Goal: Task Accomplishment & Management: Complete application form

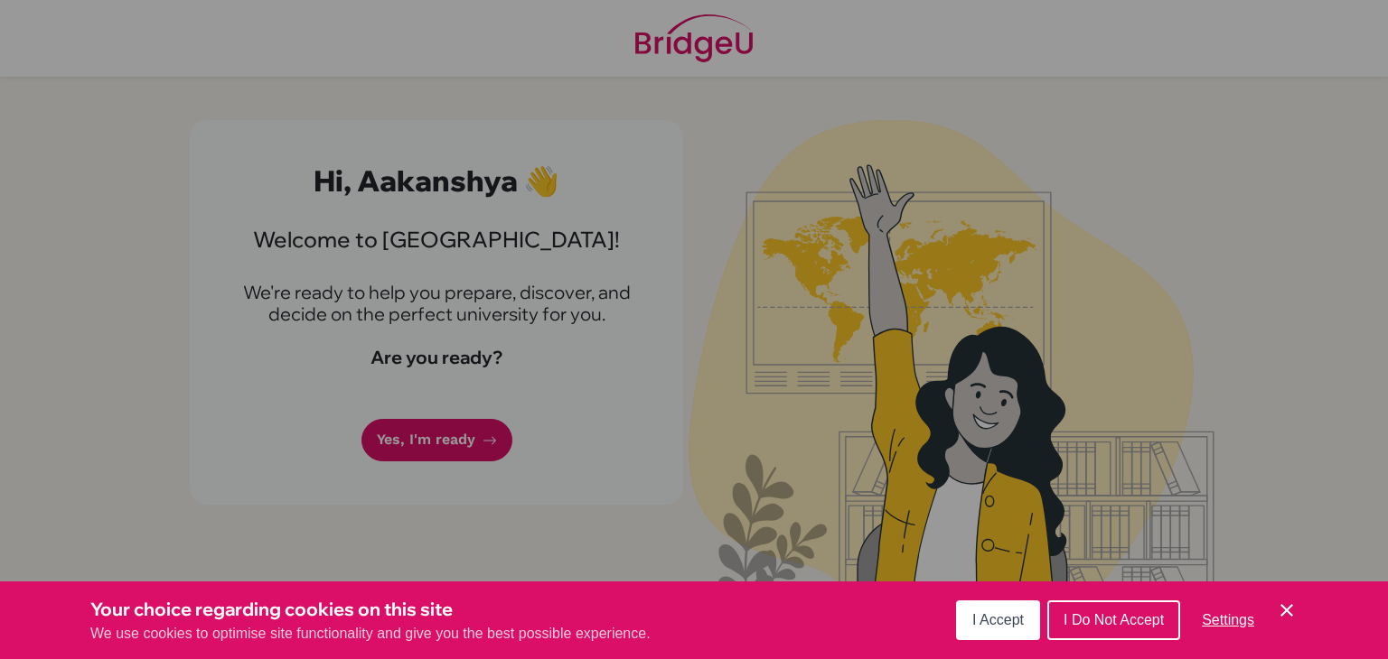
click at [1026, 613] on button "I Accept" at bounding box center [998, 621] width 84 height 40
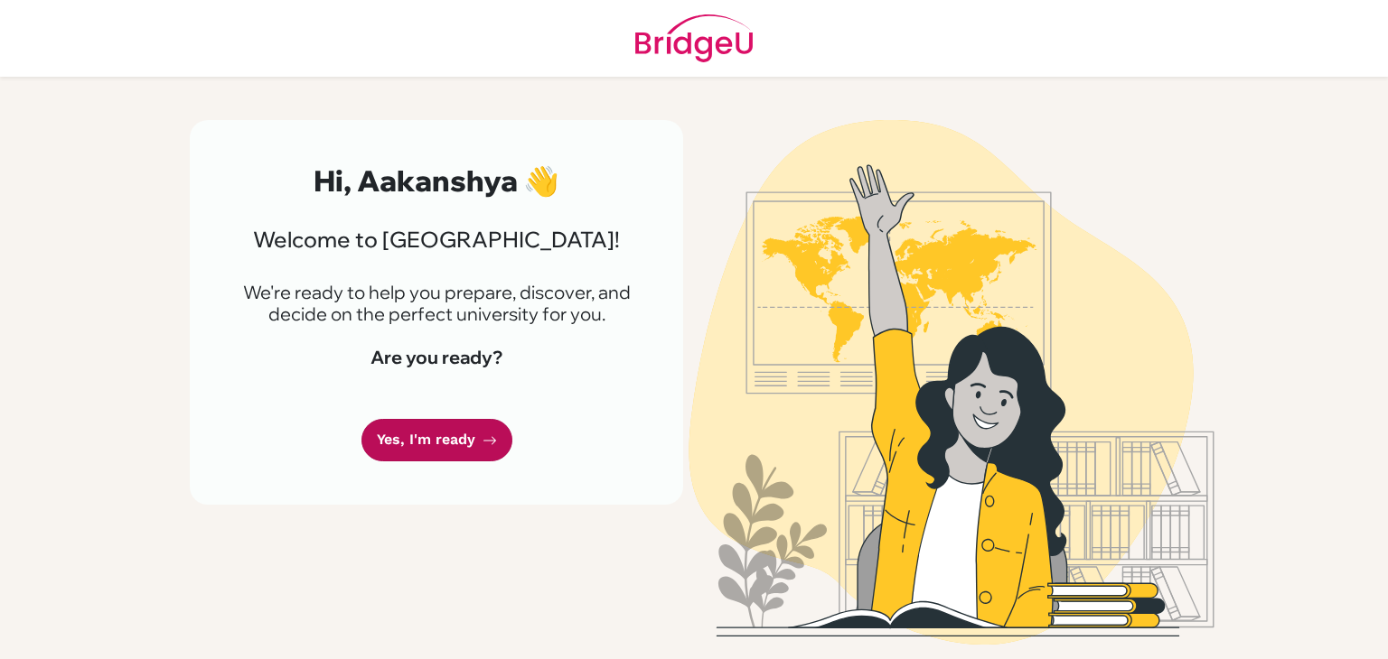
click at [462, 427] on link "Yes, I'm ready" at bounding box center [436, 440] width 151 height 42
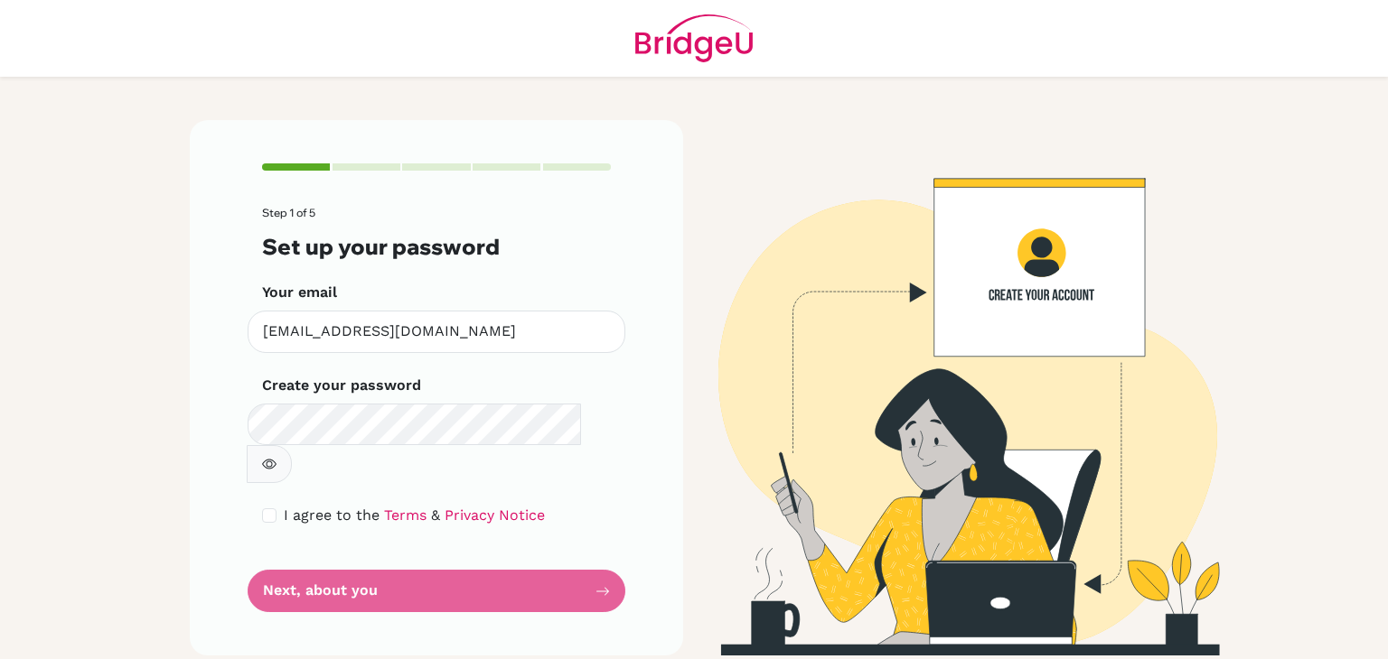
click at [276, 460] on icon "button" at bounding box center [269, 465] width 14 height 10
click at [275, 459] on icon "button" at bounding box center [268, 465] width 13 height 12
click at [521, 539] on form "Step 1 of 5 Set up your password Your email 023neb105@sxc.edu.np Invalid email …" at bounding box center [436, 410] width 349 height 406
click at [535, 555] on form "Step 1 of 5 Set up your password Your email 023neb105@sxc.edu.np Invalid email …" at bounding box center [436, 410] width 349 height 406
click at [595, 547] on form "Step 1 of 5 Set up your password Your email 023neb105@sxc.edu.np Invalid email …" at bounding box center [436, 410] width 349 height 406
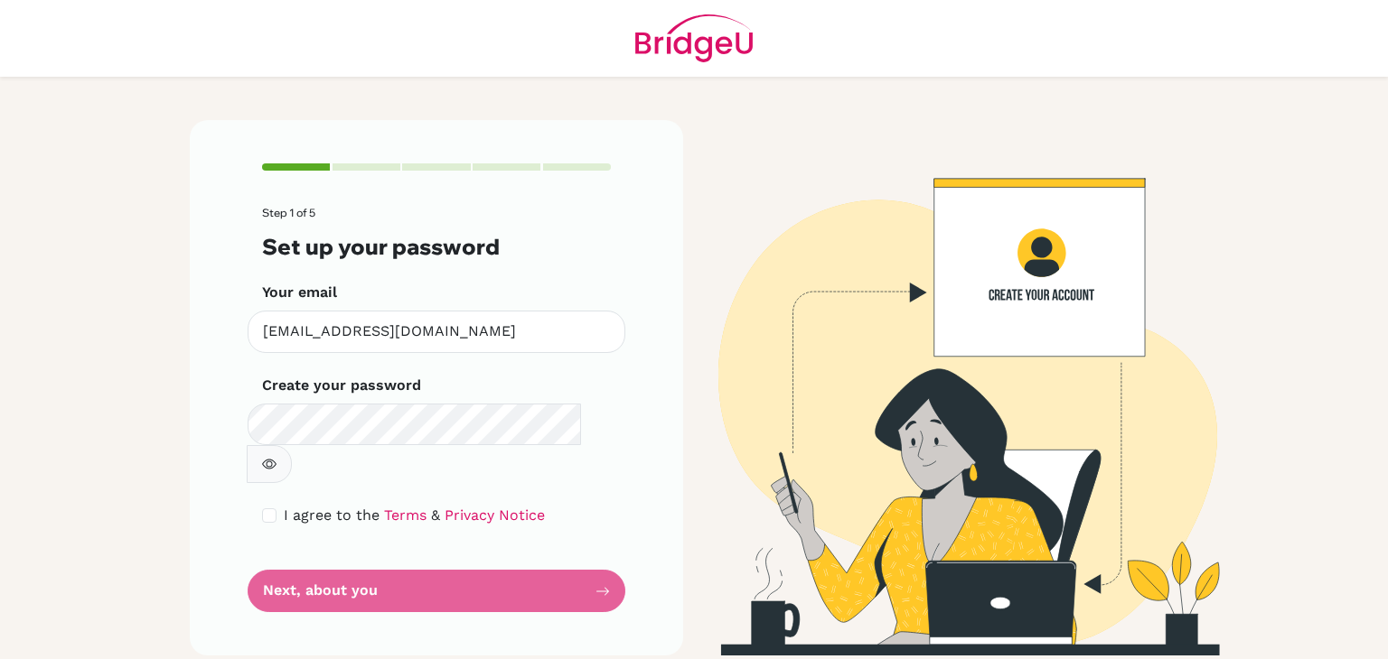
click at [292, 445] on button "button" at bounding box center [269, 464] width 45 height 38
click at [262, 509] on input "checkbox" at bounding box center [269, 516] width 14 height 14
checkbox input "true"
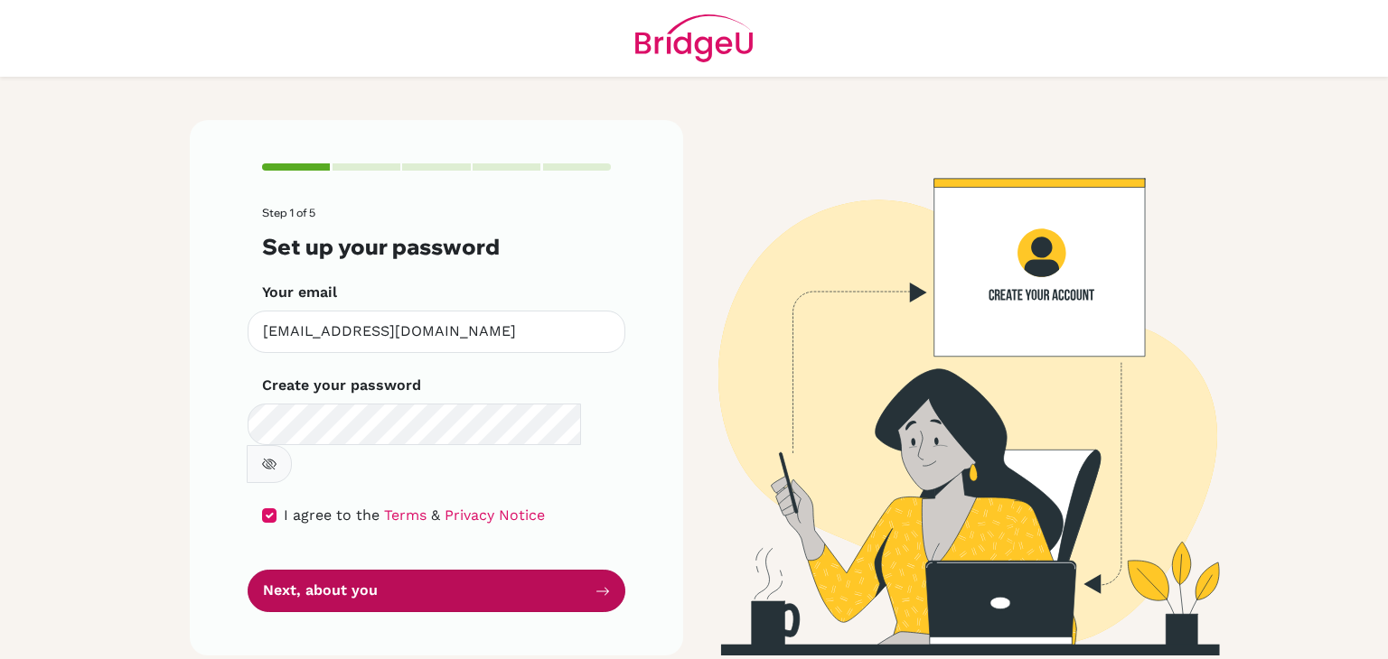
click at [333, 570] on button "Next, about you" at bounding box center [437, 591] width 378 height 42
